Goal: Information Seeking & Learning: Check status

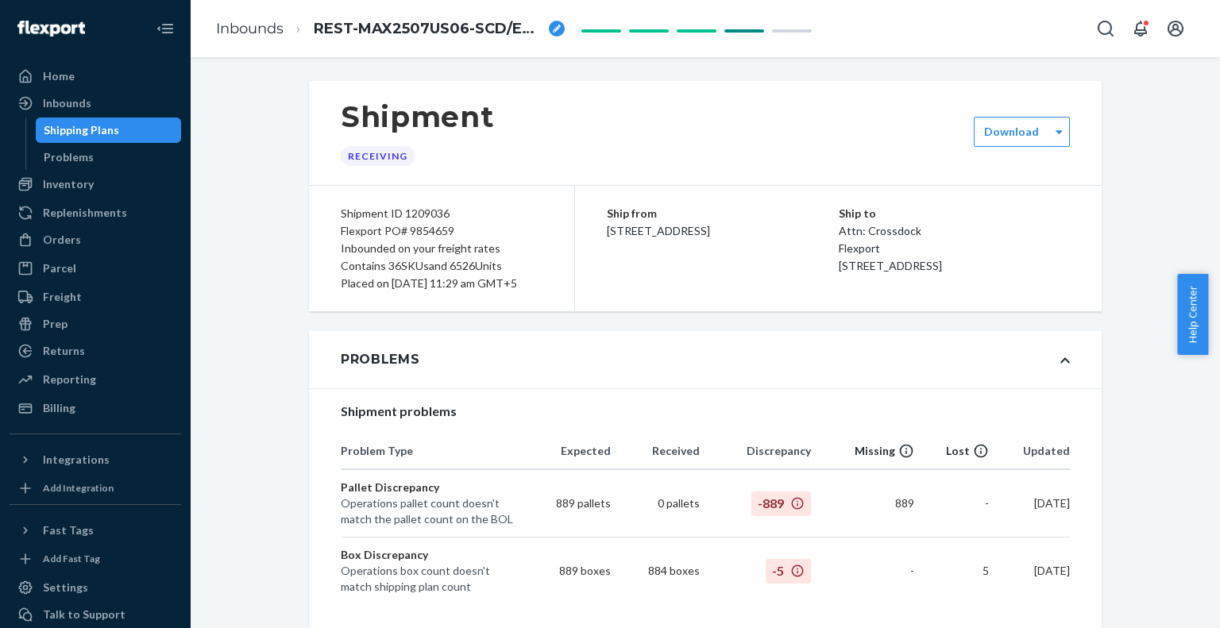
scroll to position [4156, 0]
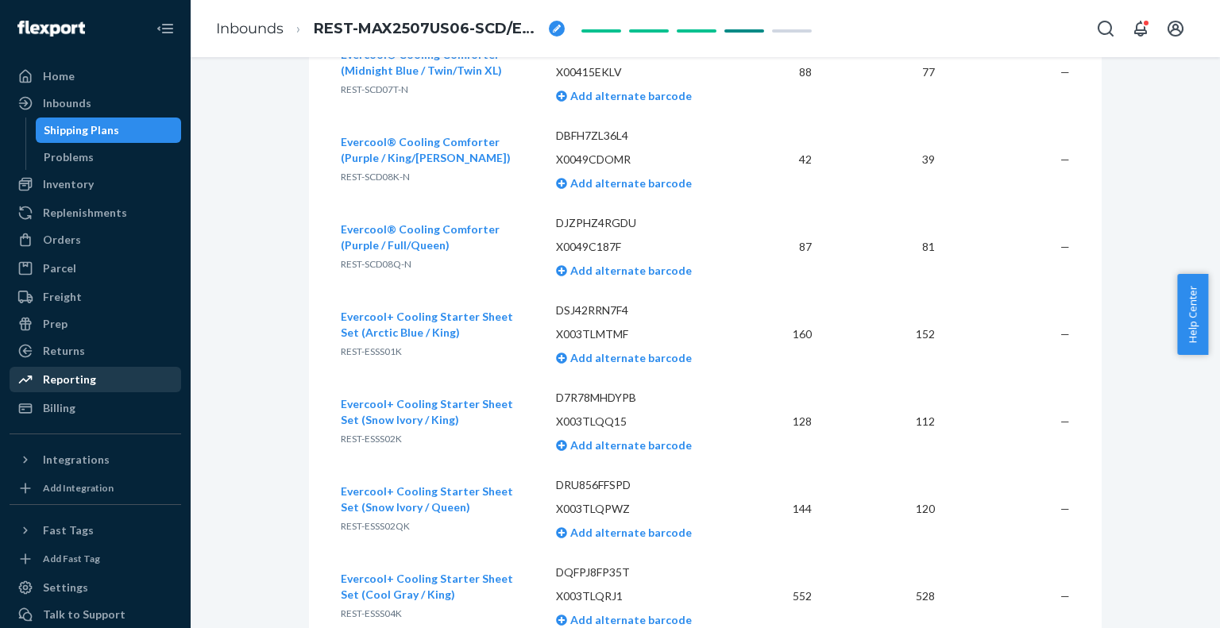
click at [61, 382] on div "Reporting" at bounding box center [69, 380] width 53 height 16
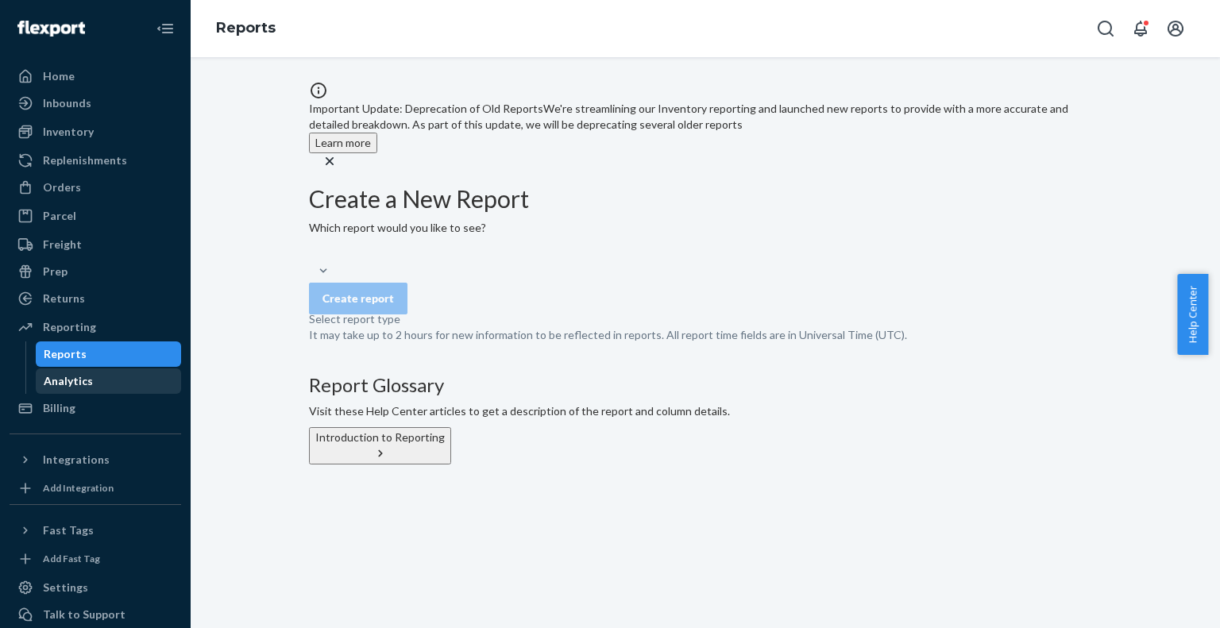
click at [76, 381] on div "Analytics" at bounding box center [68, 381] width 49 height 16
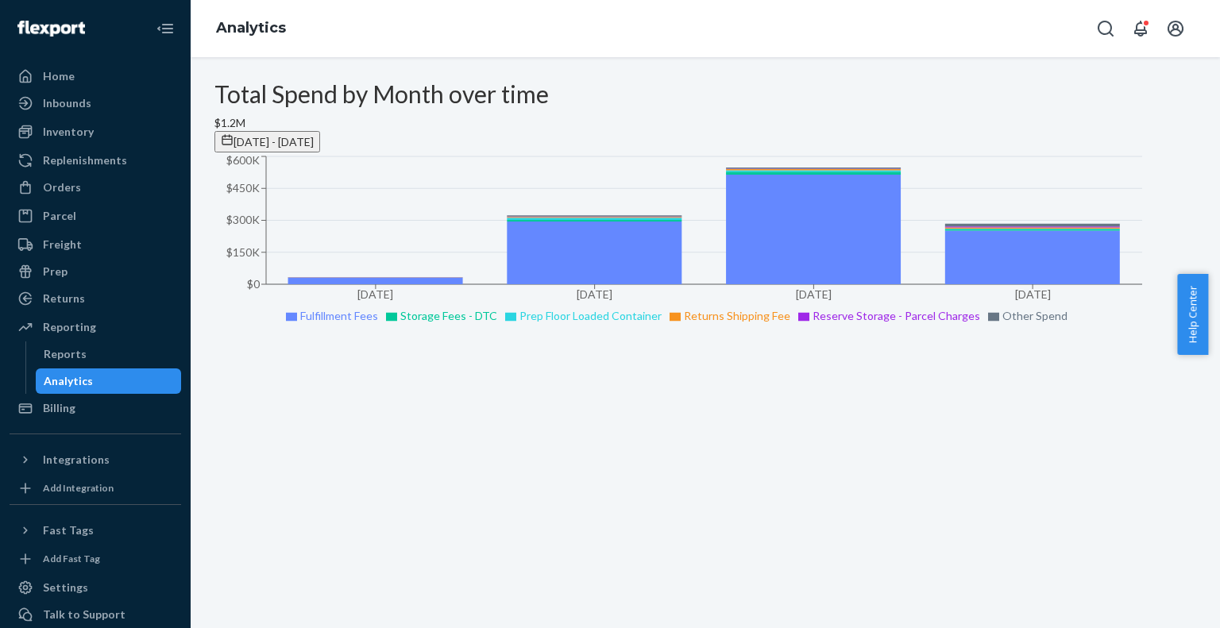
click at [314, 135] on span "[DATE] - [DATE]" at bounding box center [274, 142] width 80 height 14
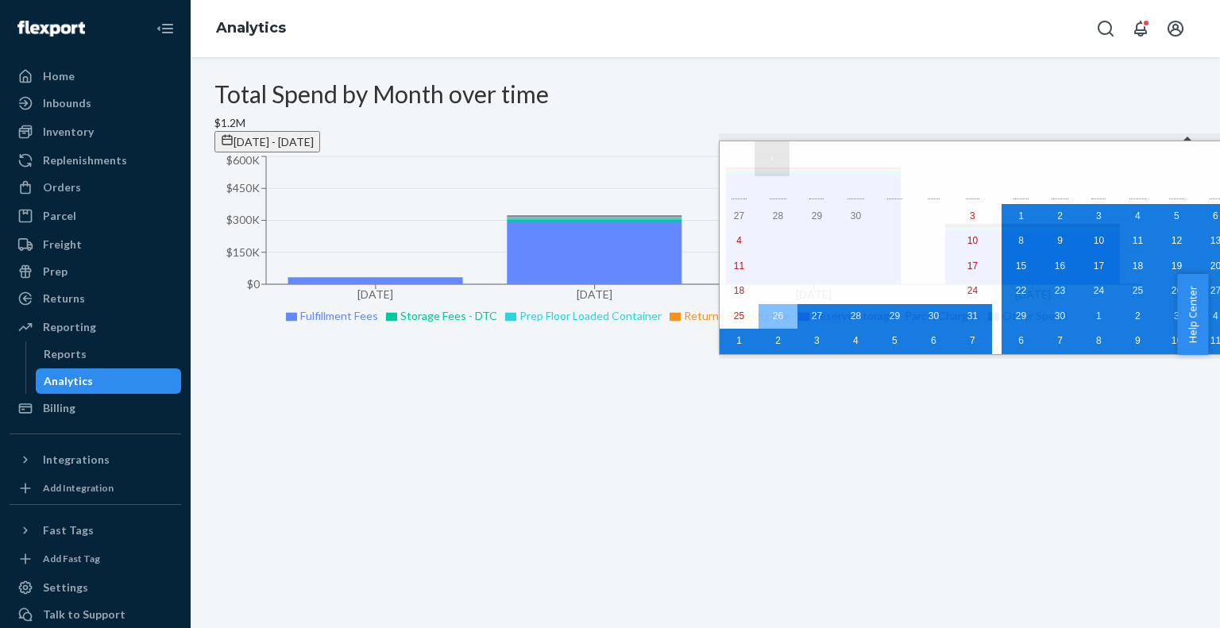
click at [777, 158] on button "‹" at bounding box center [772, 158] width 35 height 35
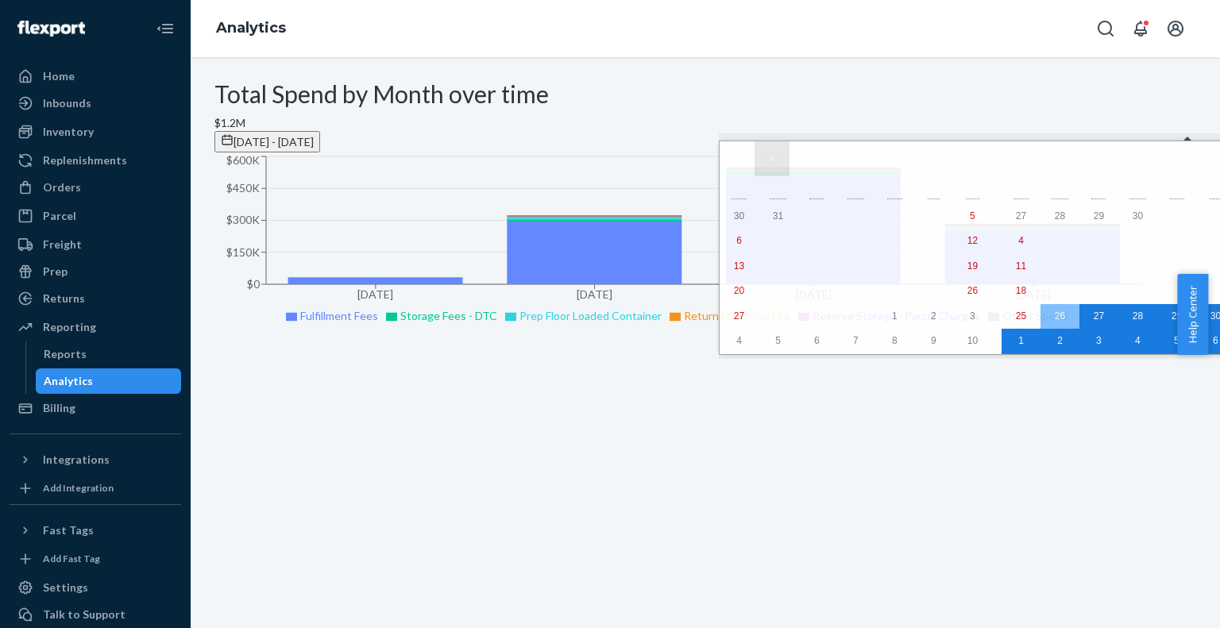
click at [777, 158] on button "‹" at bounding box center [772, 158] width 35 height 35
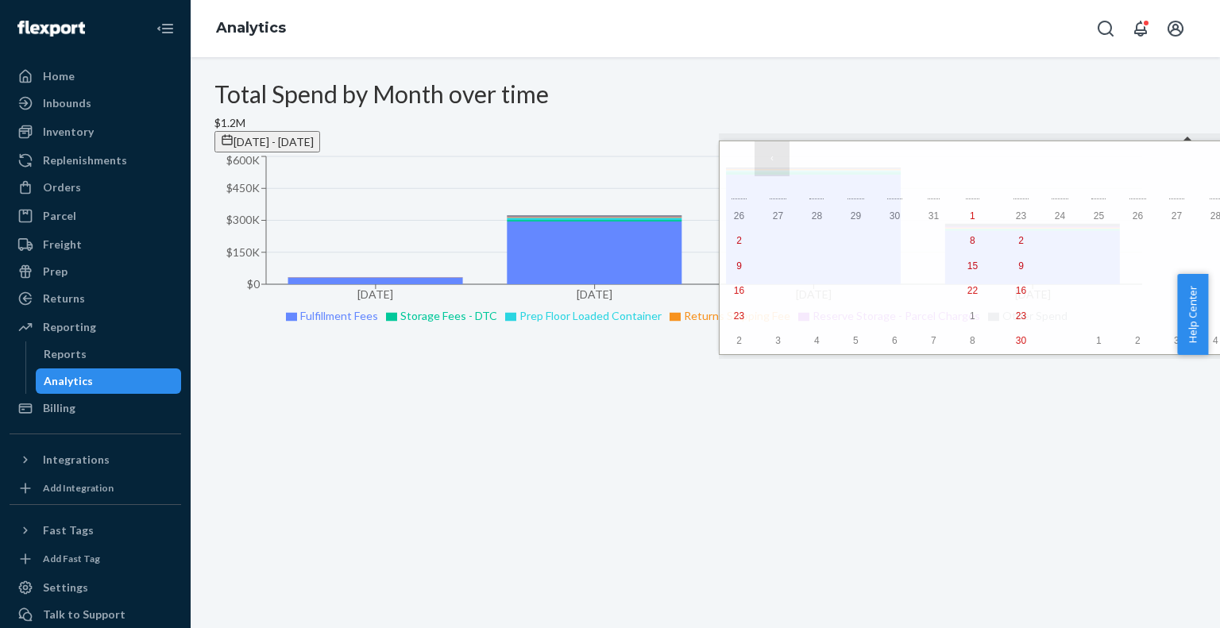
click at [777, 158] on button "‹" at bounding box center [772, 158] width 35 height 35
click at [853, 217] on abbr "1" at bounding box center [856, 216] width 6 height 11
click at [776, 165] on button "‹" at bounding box center [772, 158] width 35 height 35
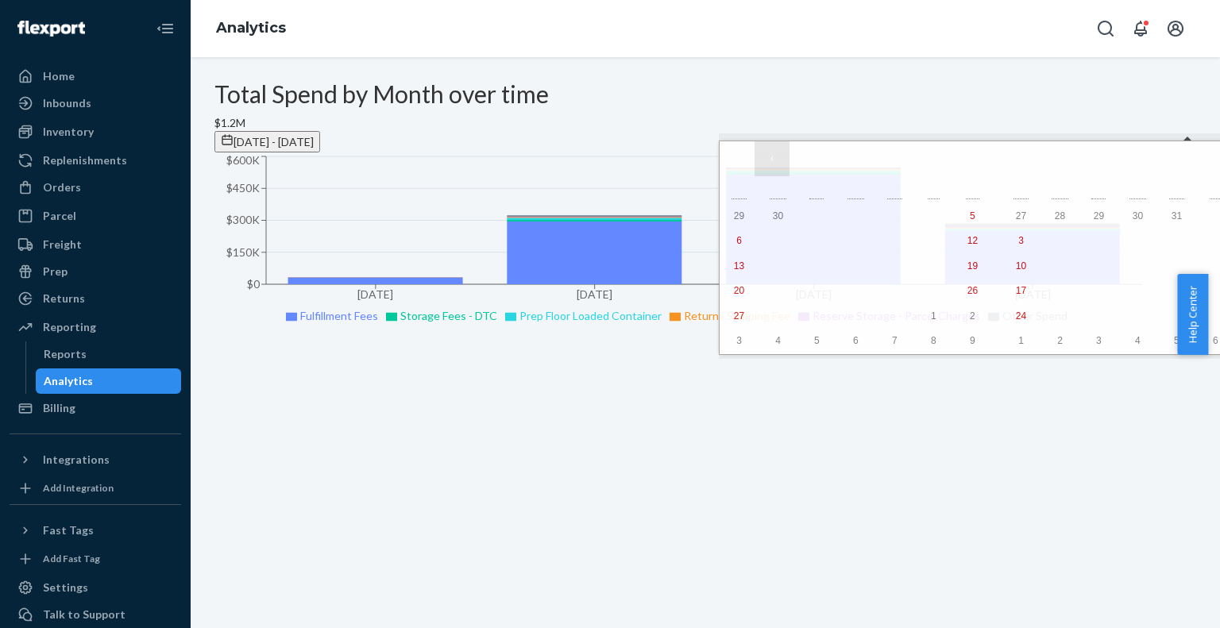
click at [776, 165] on button "‹" at bounding box center [772, 158] width 35 height 35
click at [740, 159] on button "«" at bounding box center [737, 158] width 35 height 35
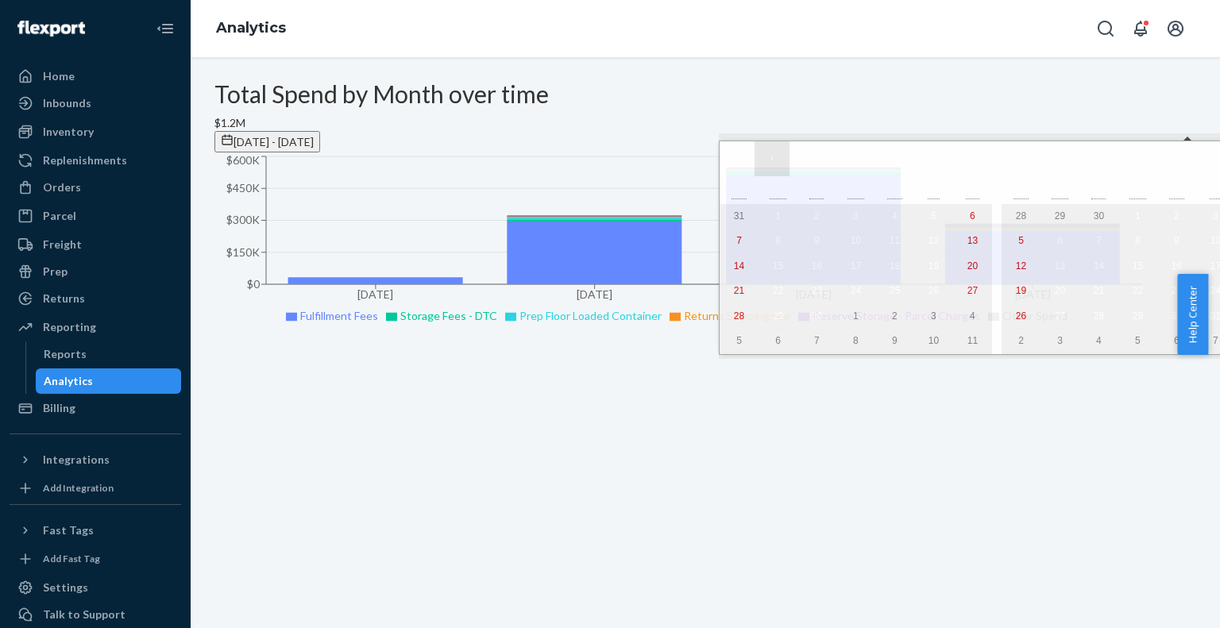
click at [780, 154] on button "‹" at bounding box center [772, 158] width 35 height 35
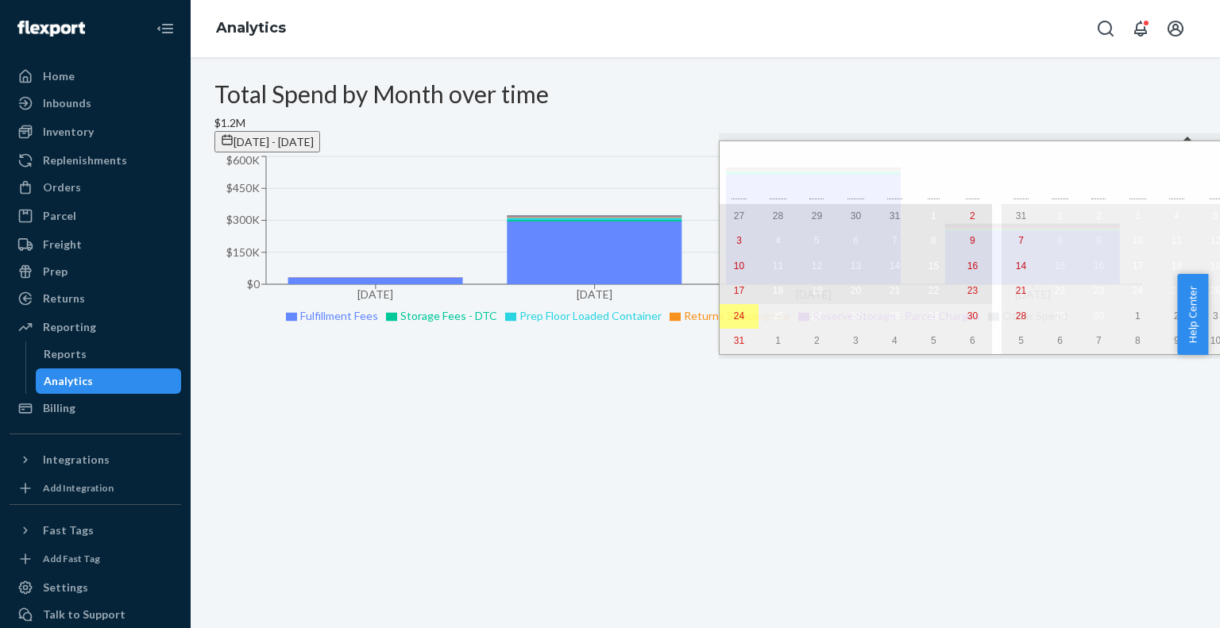
click at [968, 292] on abbr "23" at bounding box center [973, 290] width 10 height 11
